Goal: Browse casually

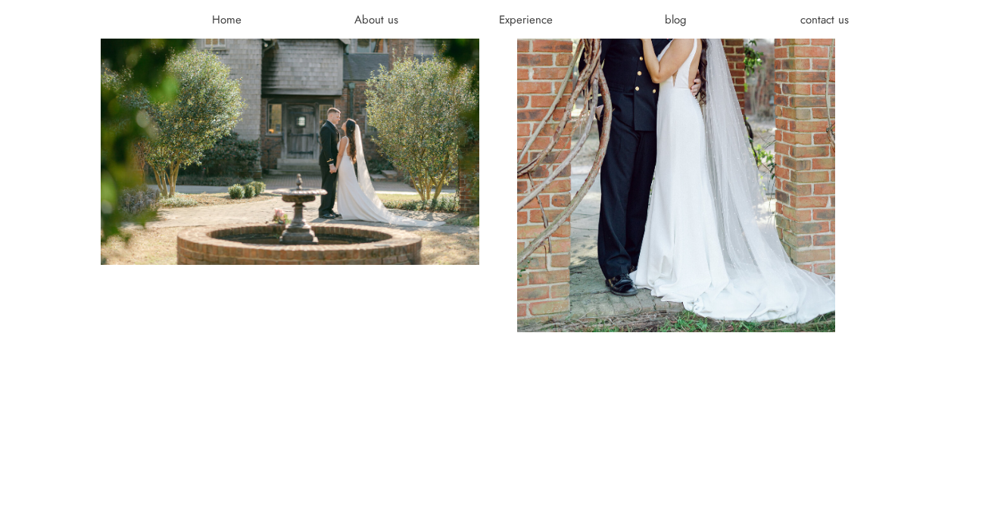
scroll to position [895, 0]
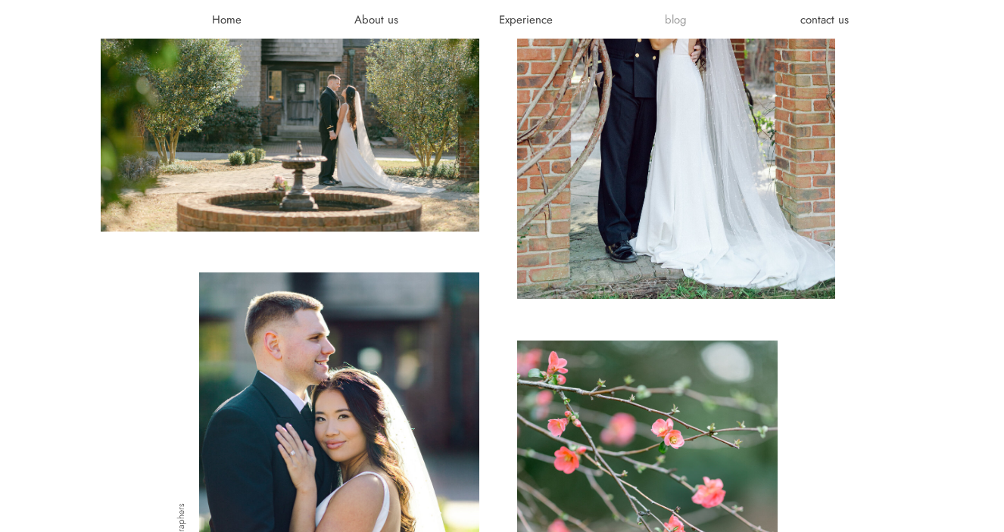
click at [671, 17] on h3 "blog" at bounding box center [675, 19] width 91 height 15
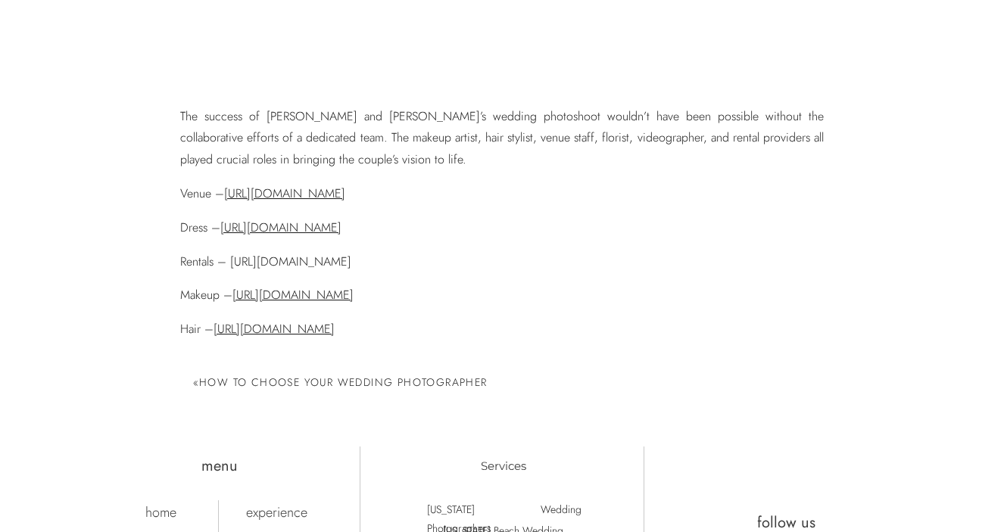
scroll to position [10264, 0]
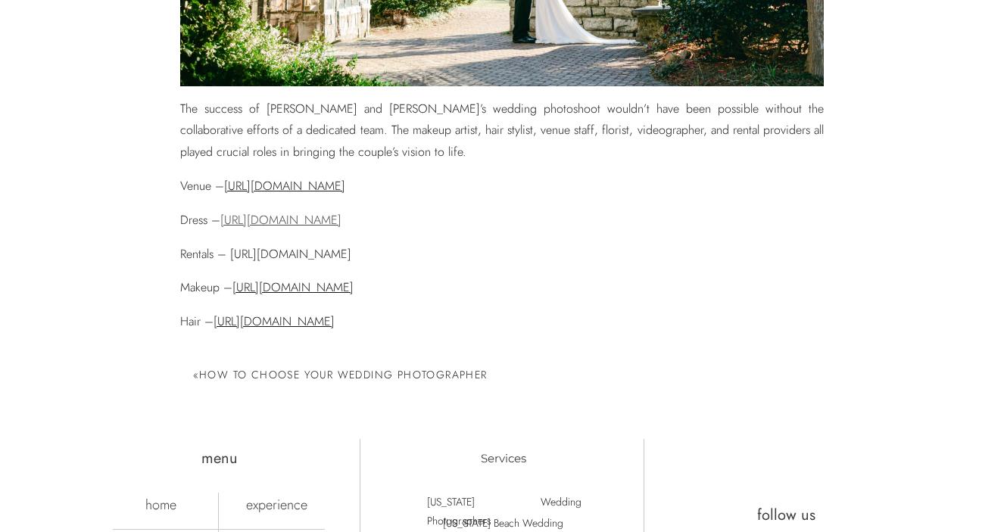
click at [278, 211] on link "[URL][DOMAIN_NAME]" at bounding box center [280, 219] width 121 height 17
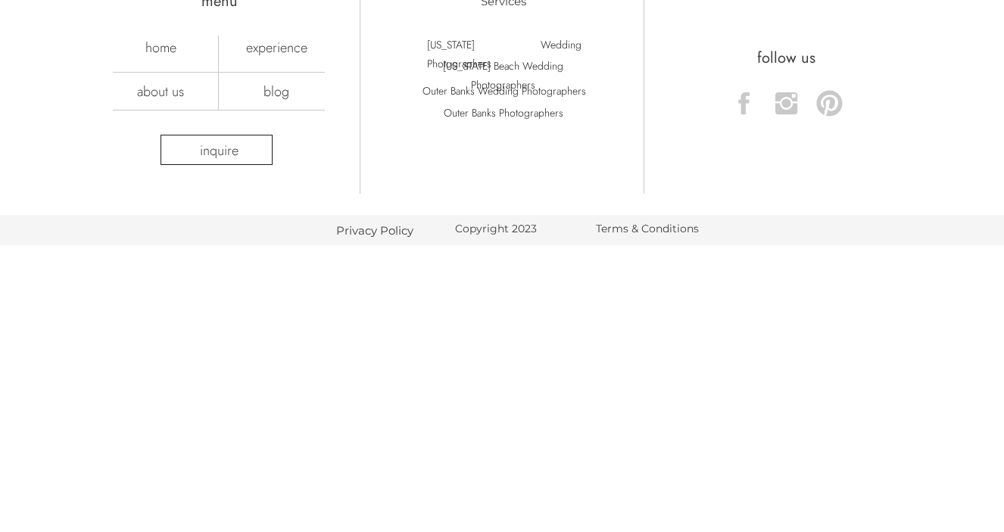
scroll to position [6464, 0]
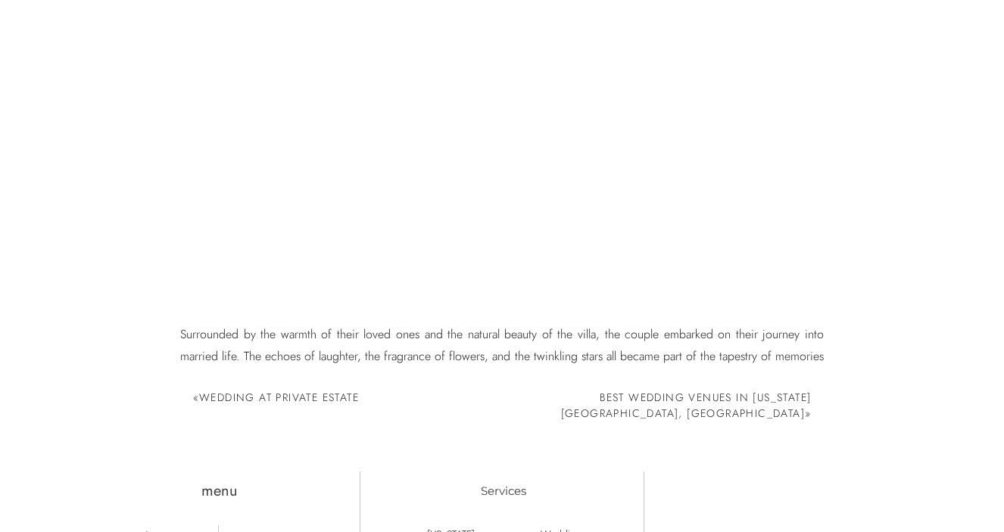
scroll to position [8349, 0]
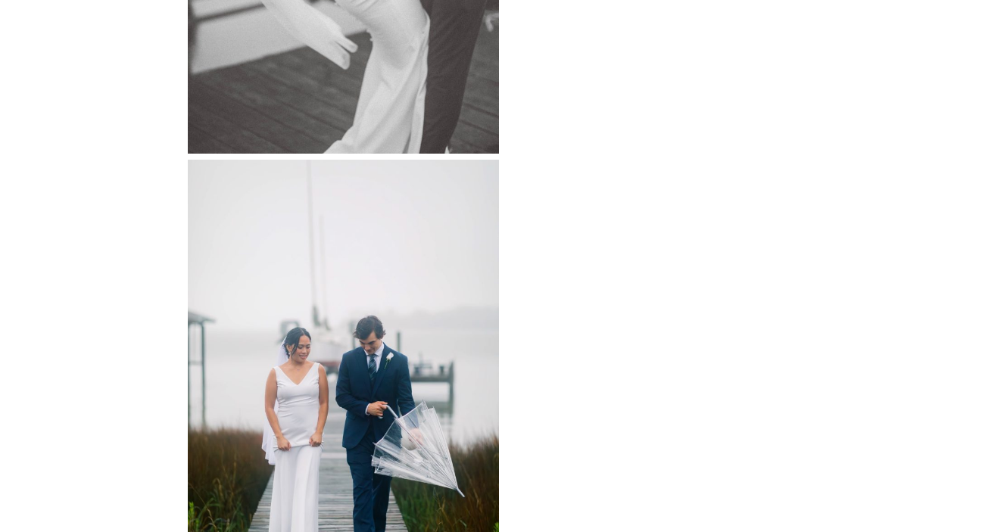
scroll to position [5881, 0]
